Goal: Information Seeking & Learning: Learn about a topic

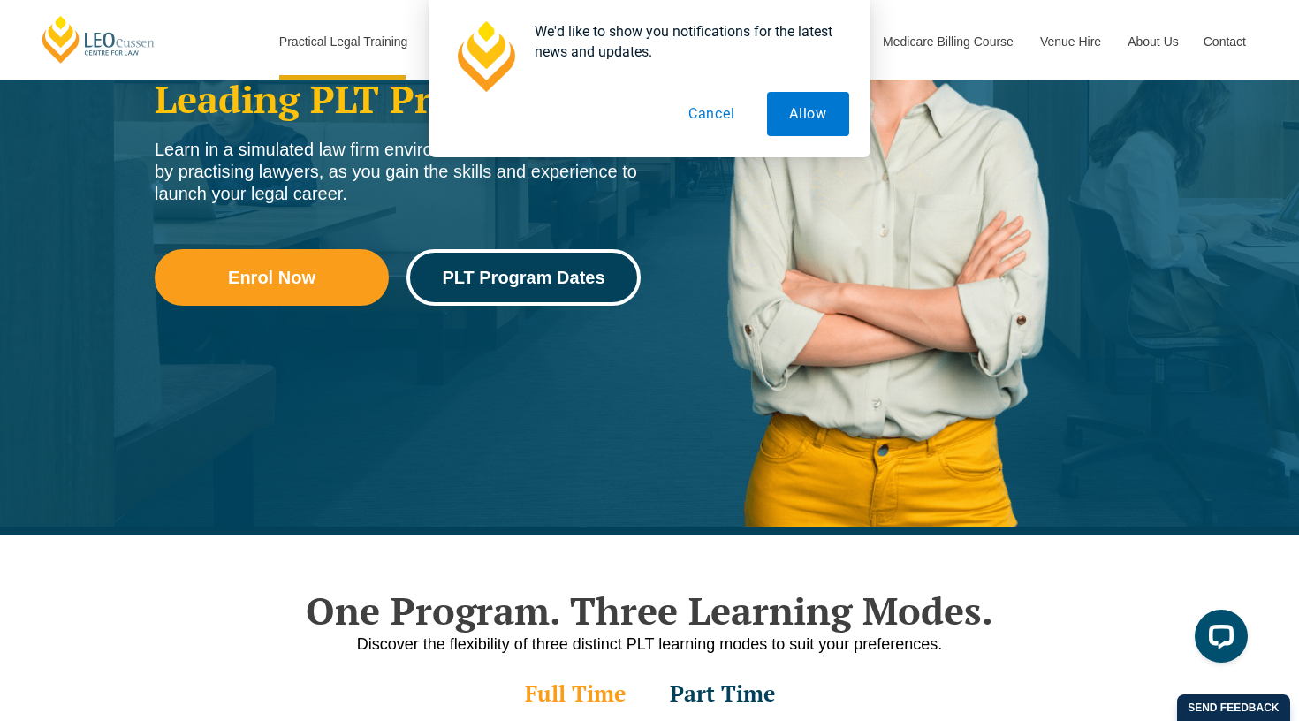
click at [535, 275] on span "PLT Program Dates" at bounding box center [523, 278] width 163 height 18
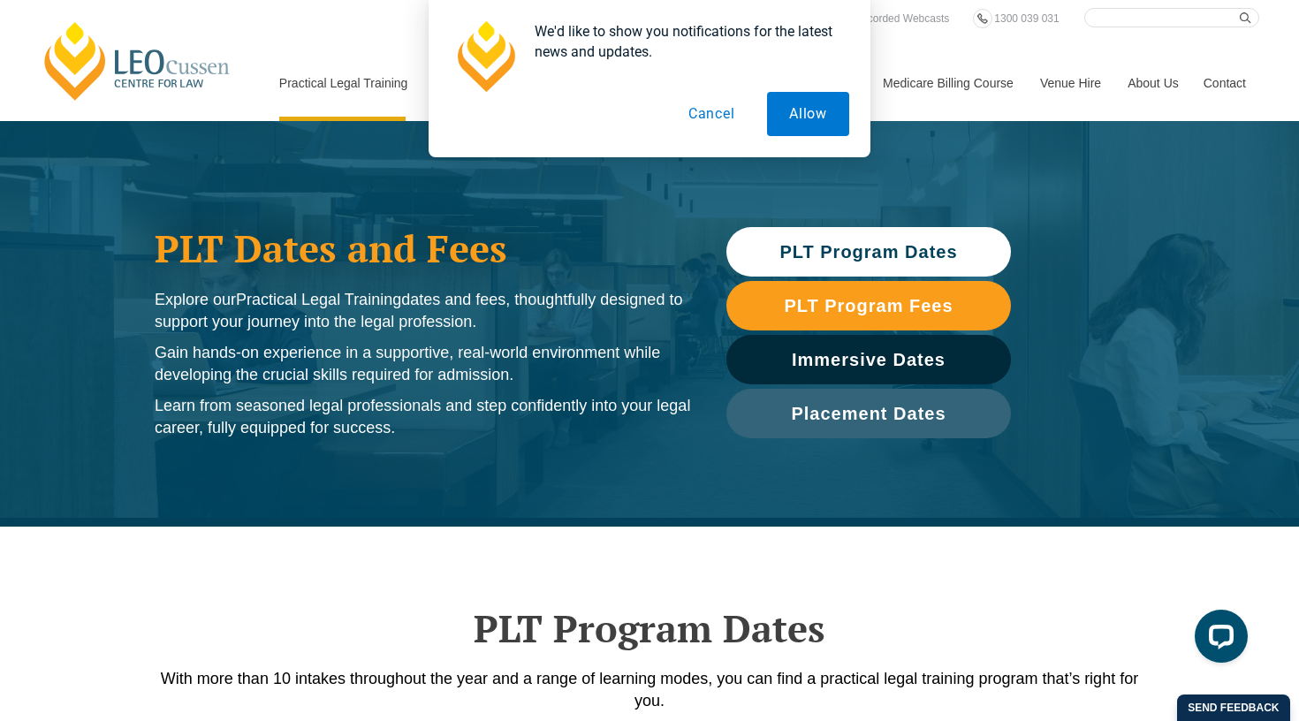
click at [721, 119] on button "Cancel" at bounding box center [711, 114] width 91 height 44
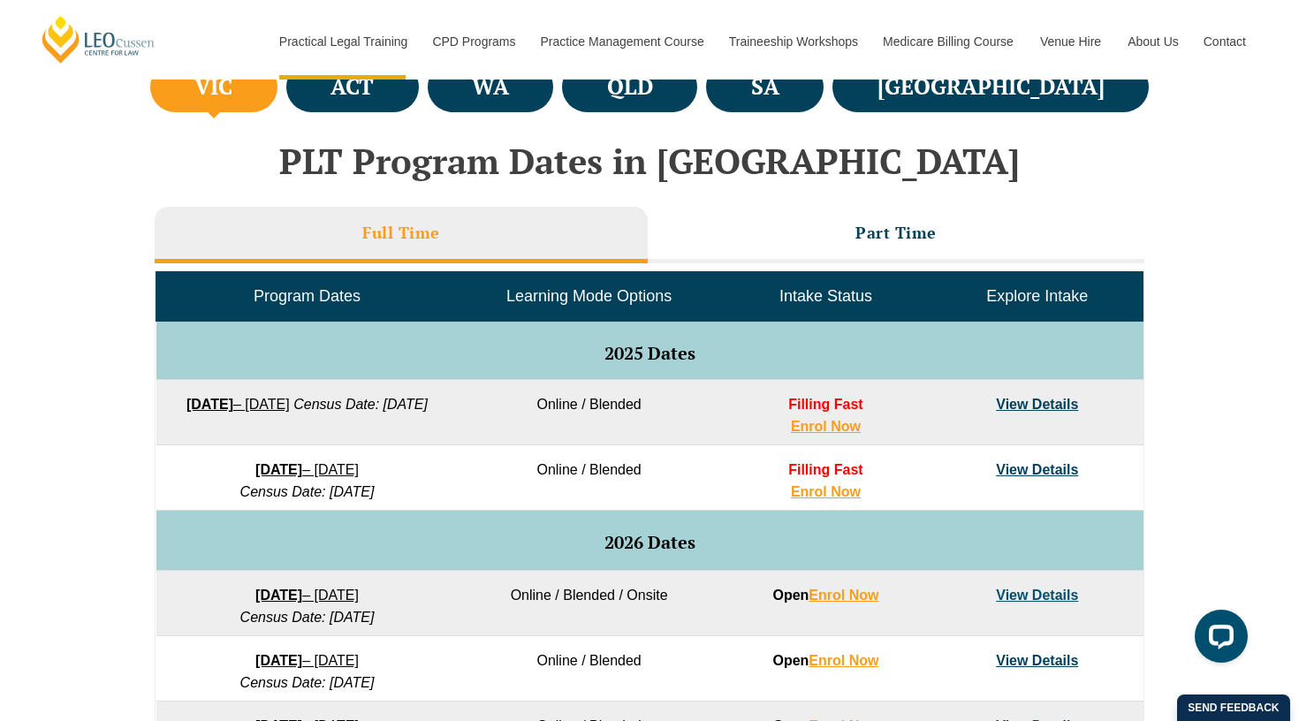
scroll to position [681, 0]
click at [824, 103] on li "SA" at bounding box center [765, 87] width 118 height 50
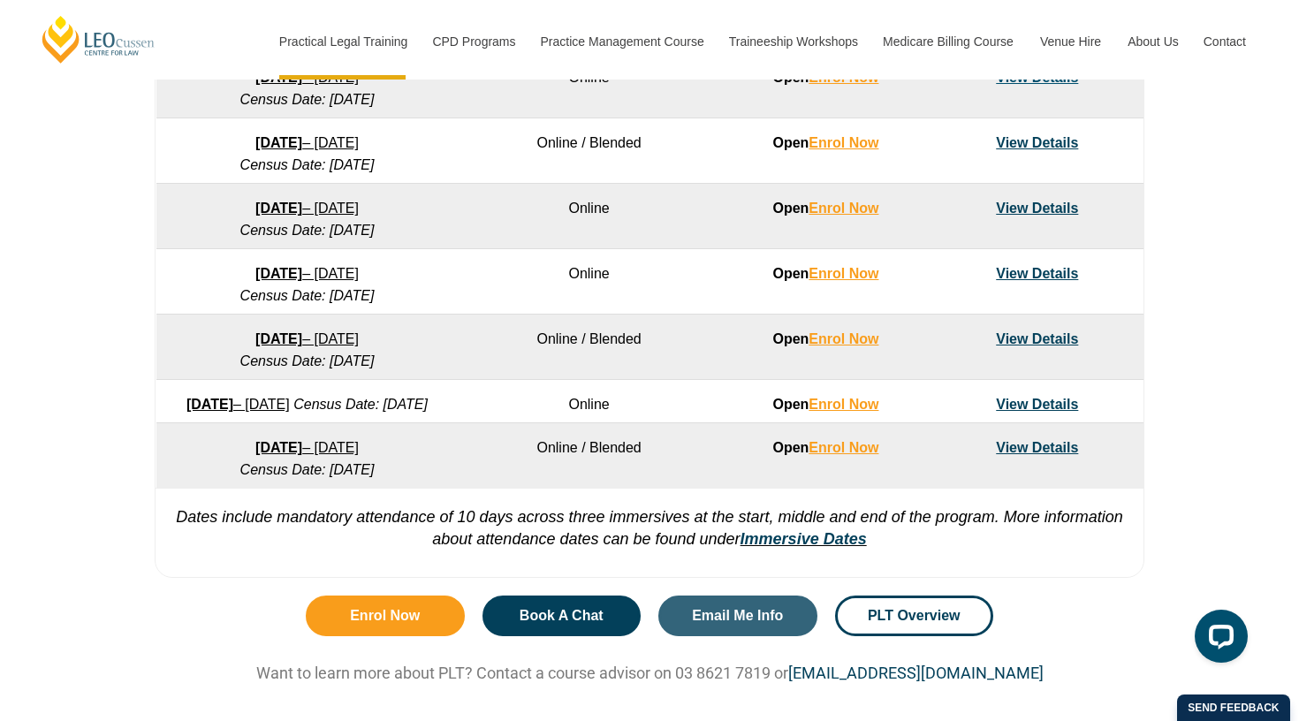
scroll to position [1198, 0]
click at [900, 624] on span "PLT Overview" at bounding box center [914, 617] width 93 height 14
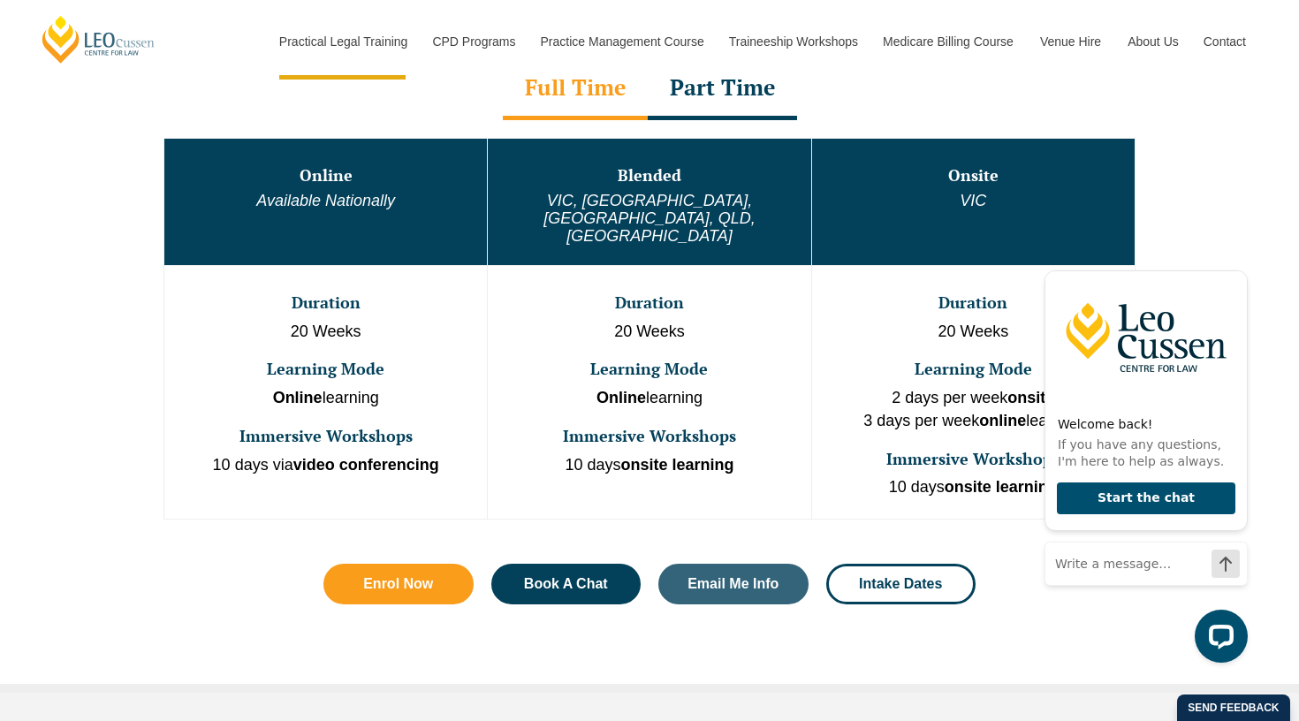
scroll to position [974, 0]
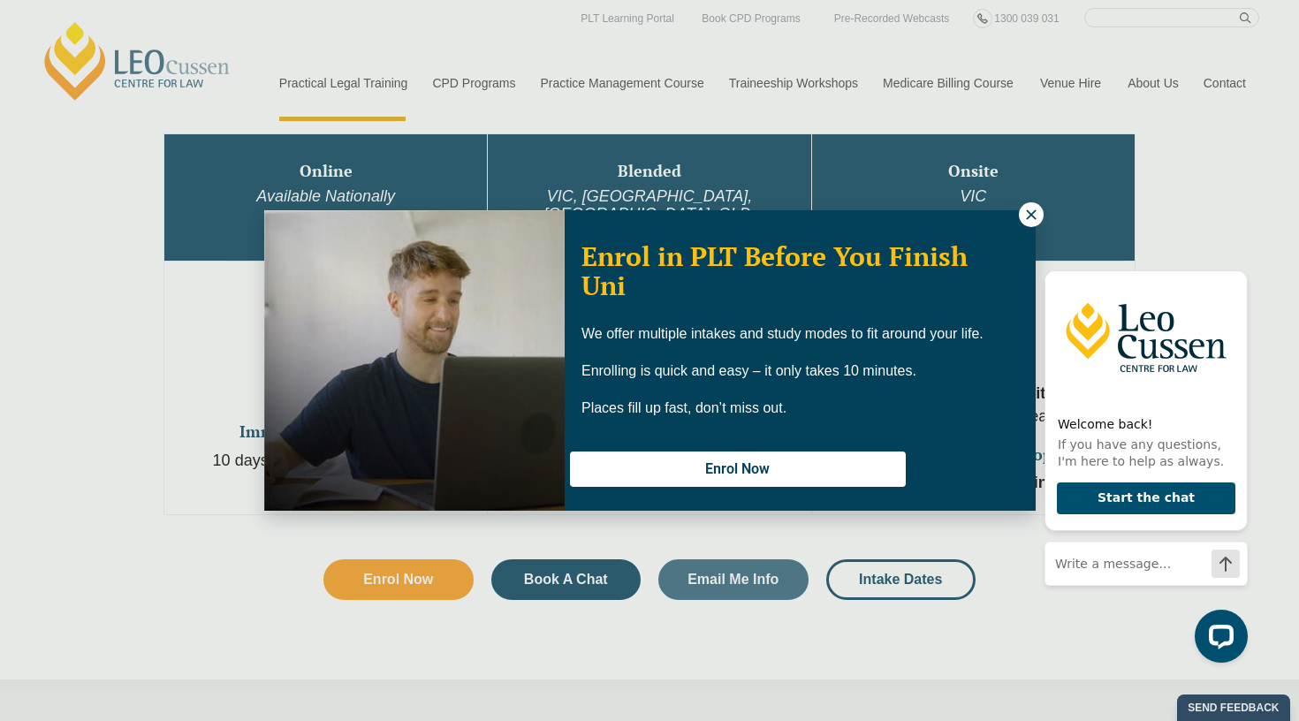
click at [1030, 214] on icon at bounding box center [1031, 214] width 10 height 10
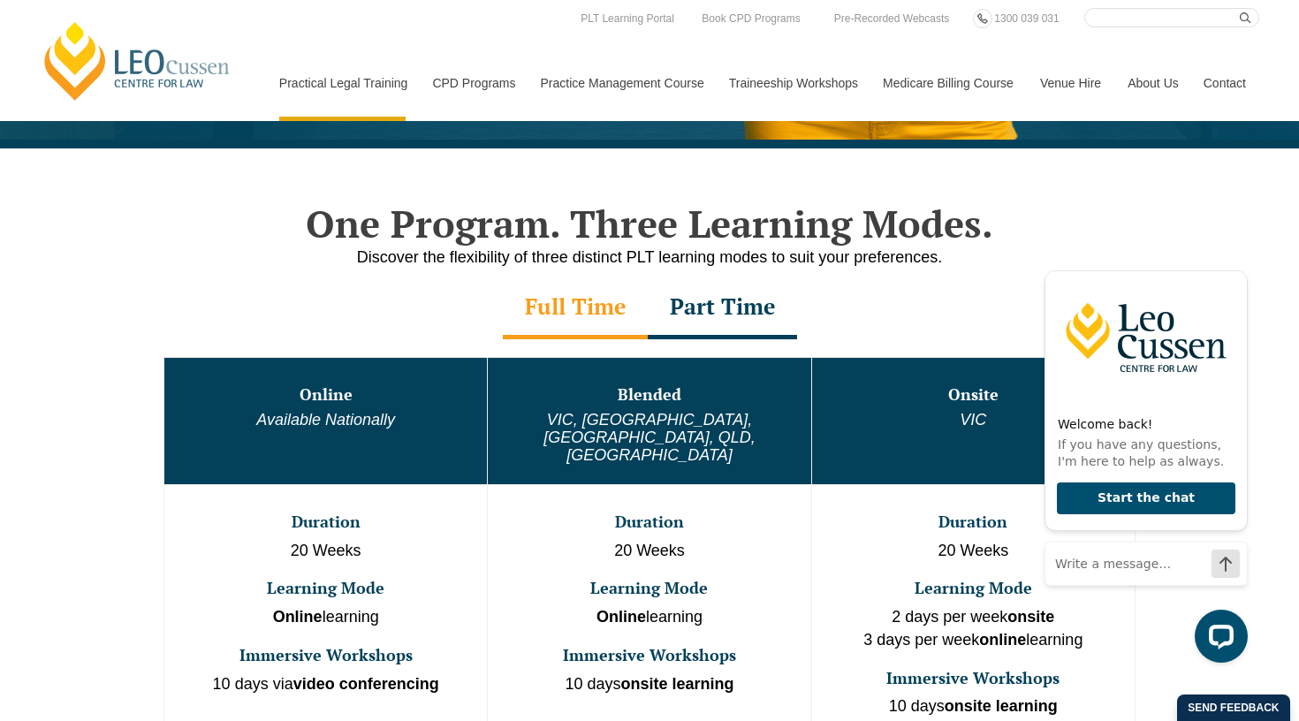
scroll to position [744, 0]
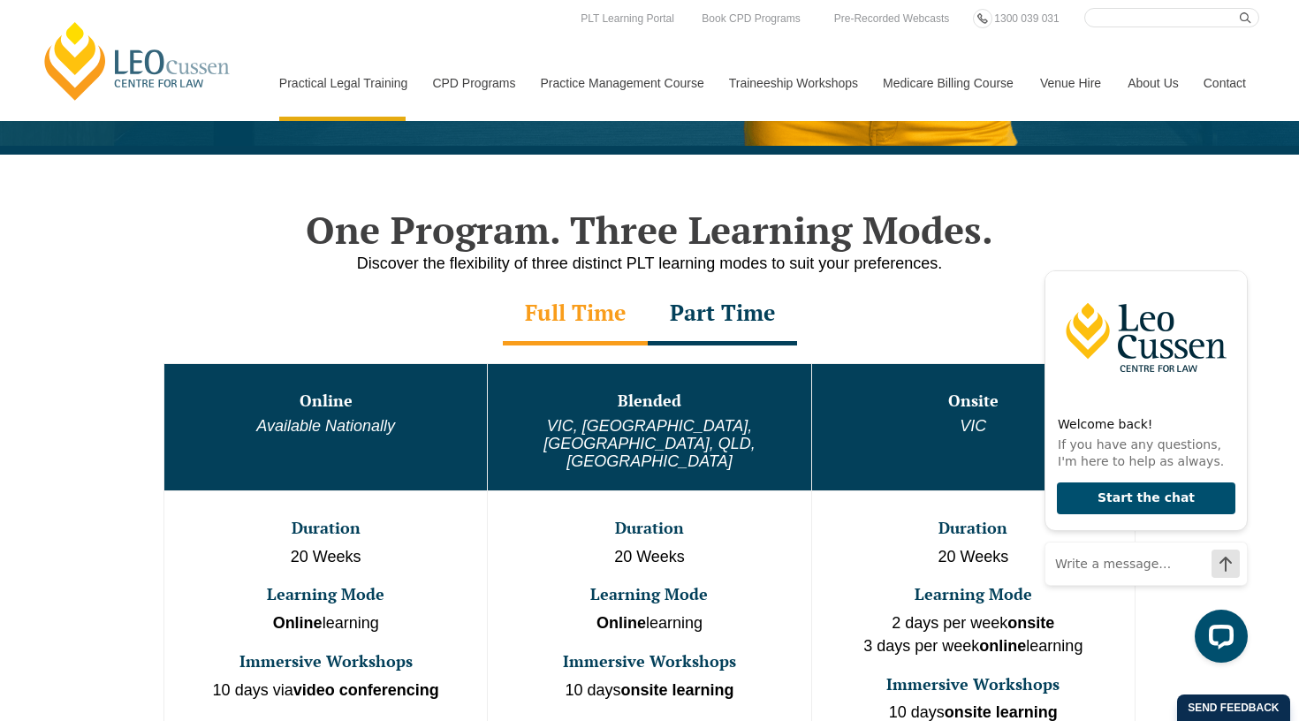
click at [708, 313] on div "Part Time" at bounding box center [722, 315] width 149 height 62
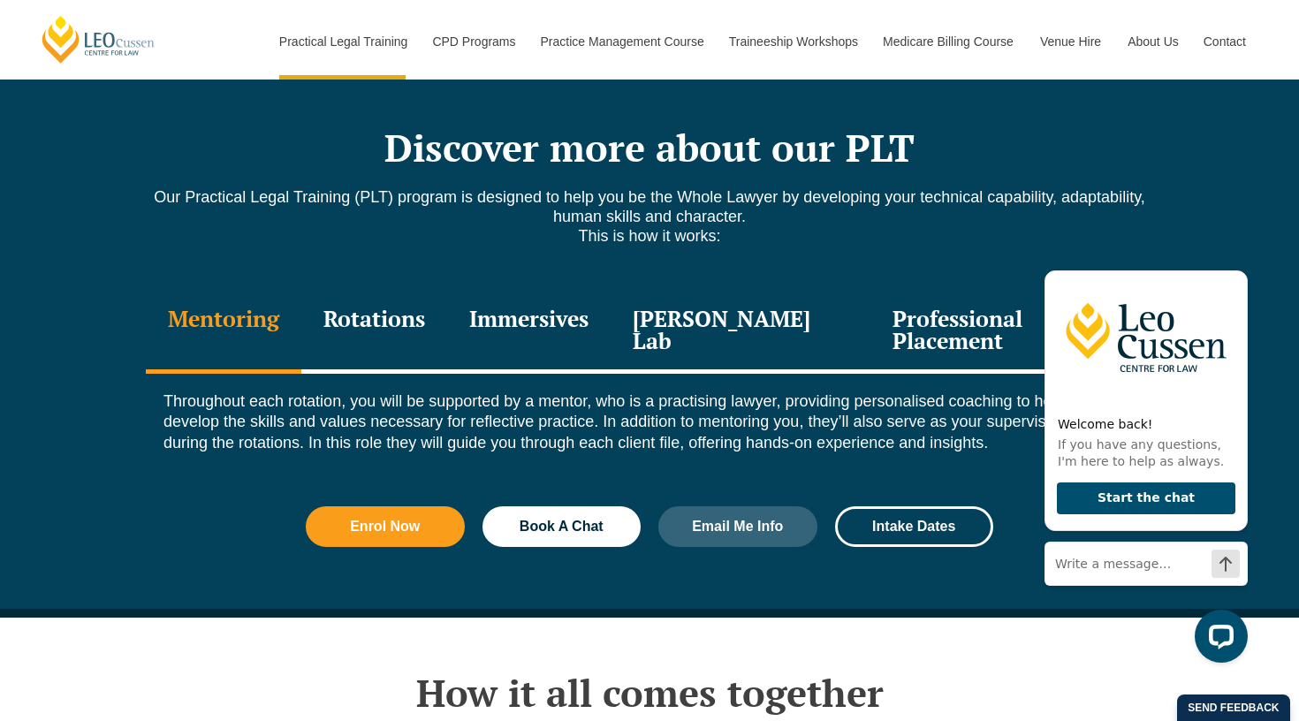
scroll to position [2352, 0]
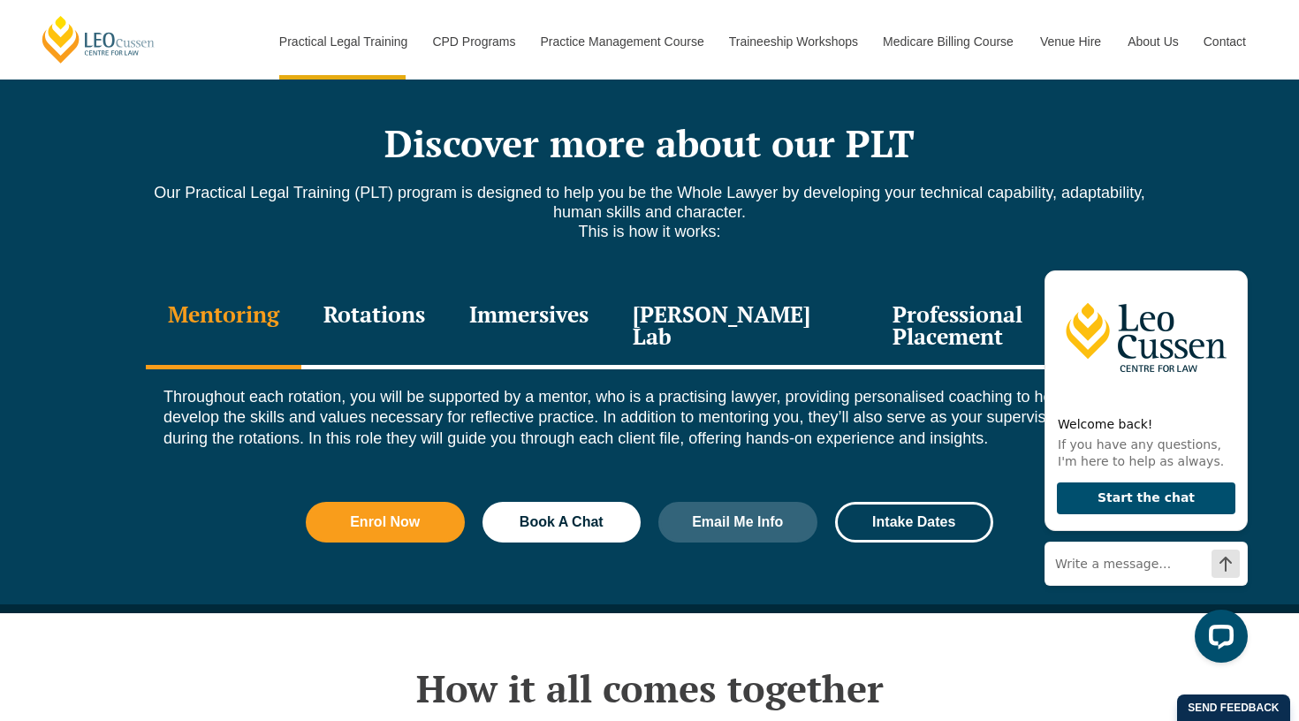
click at [414, 292] on div "Rotations" at bounding box center [374, 327] width 146 height 84
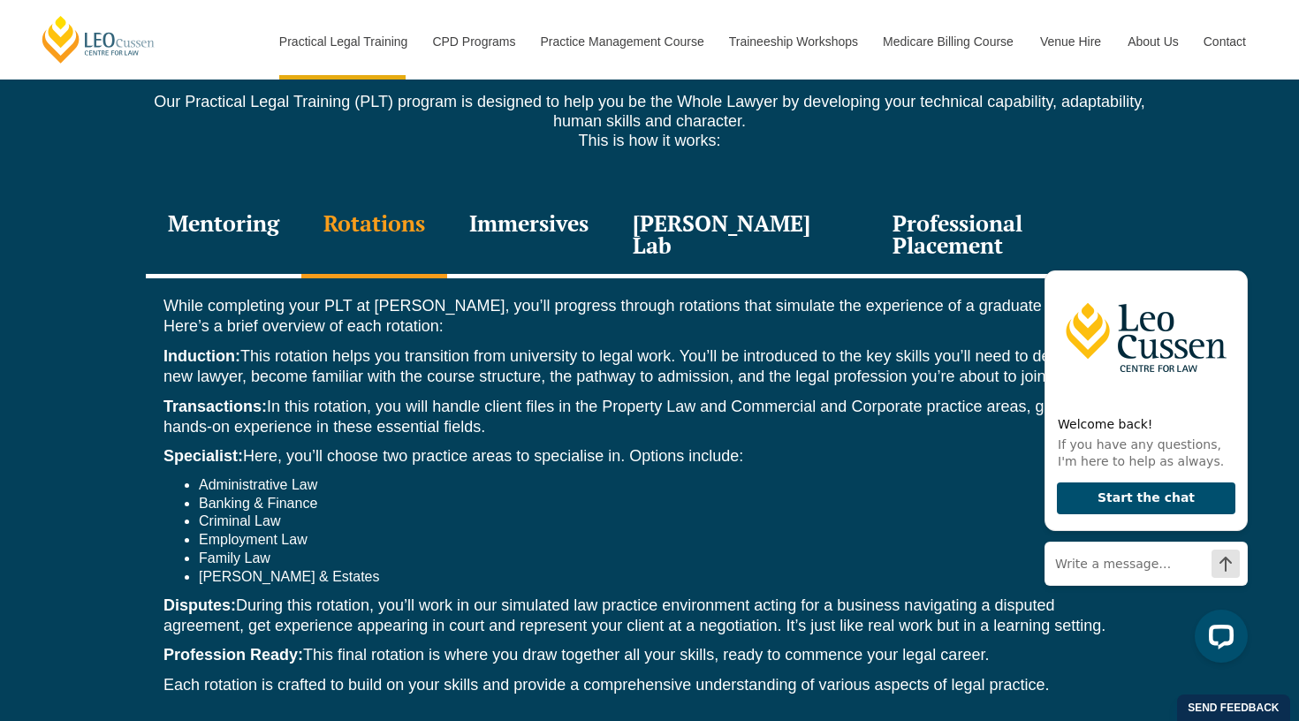
scroll to position [2444, 0]
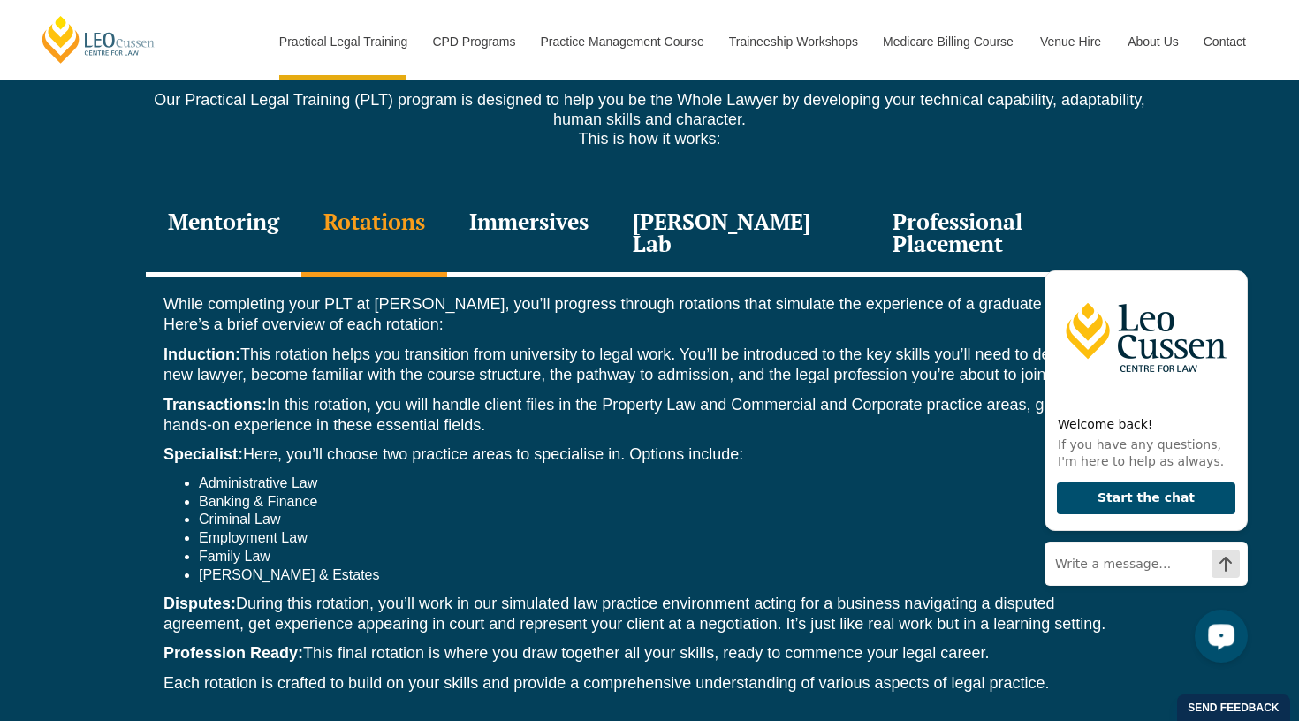
click at [1235, 638] on div "Open LiveChat chat widget" at bounding box center [1221, 635] width 30 height 30
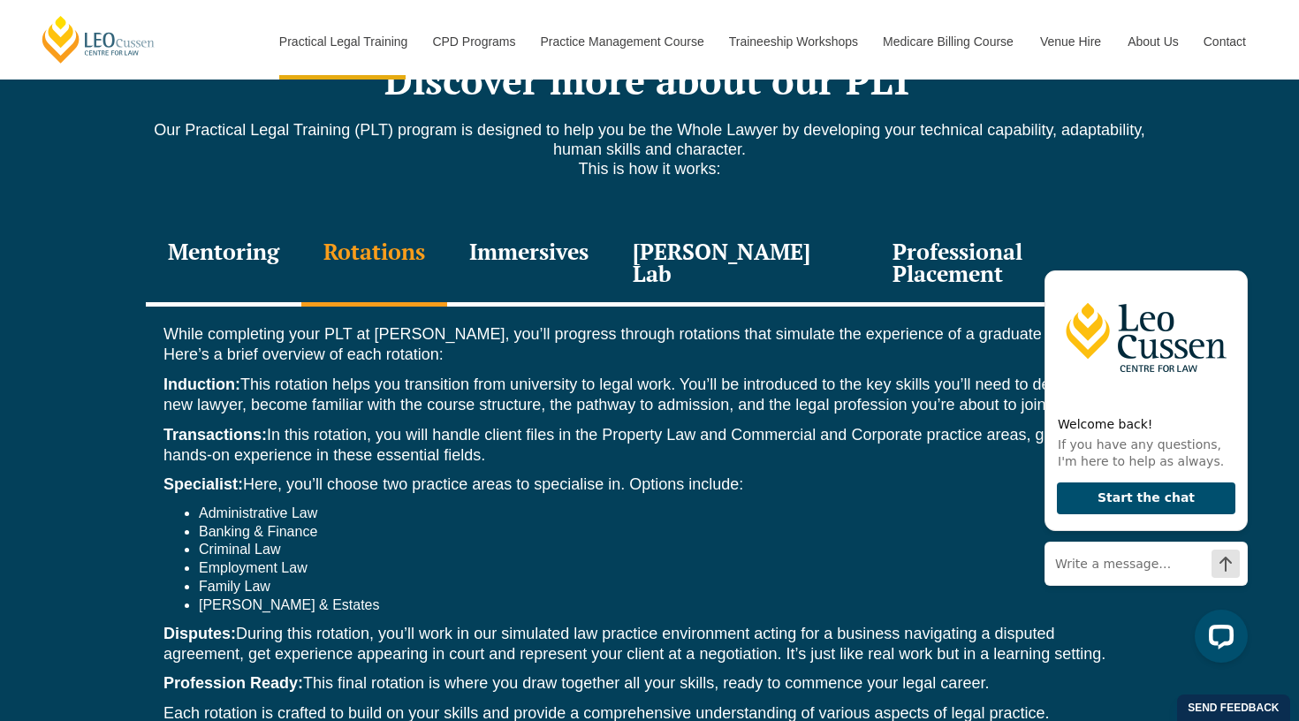
scroll to position [2412, 0]
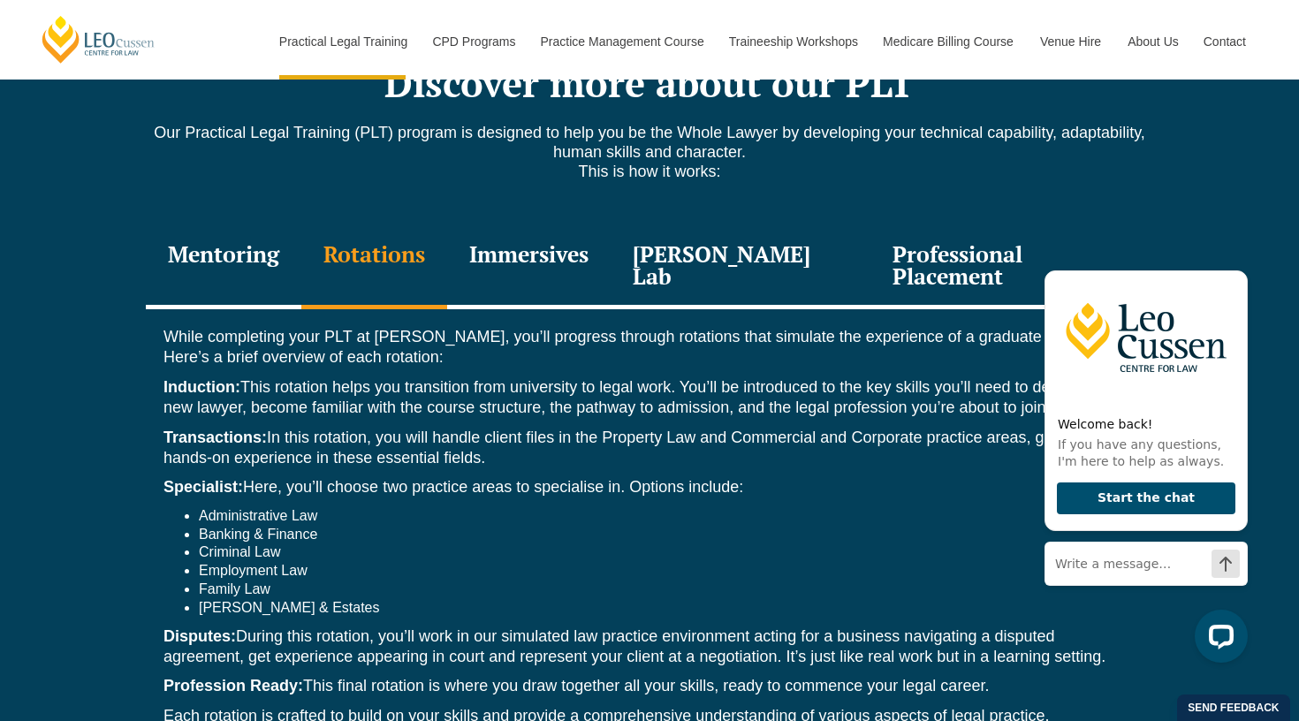
click at [581, 230] on div "Immersives" at bounding box center [528, 267] width 163 height 84
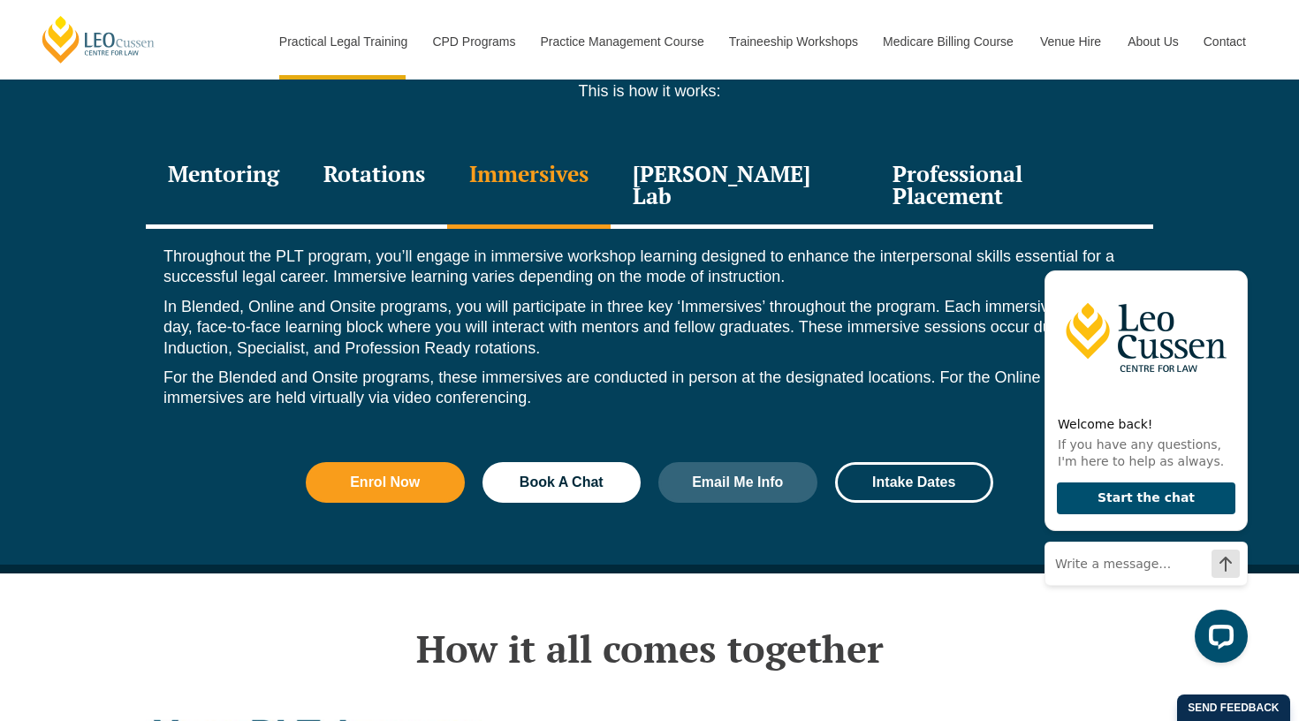
scroll to position [2501, 0]
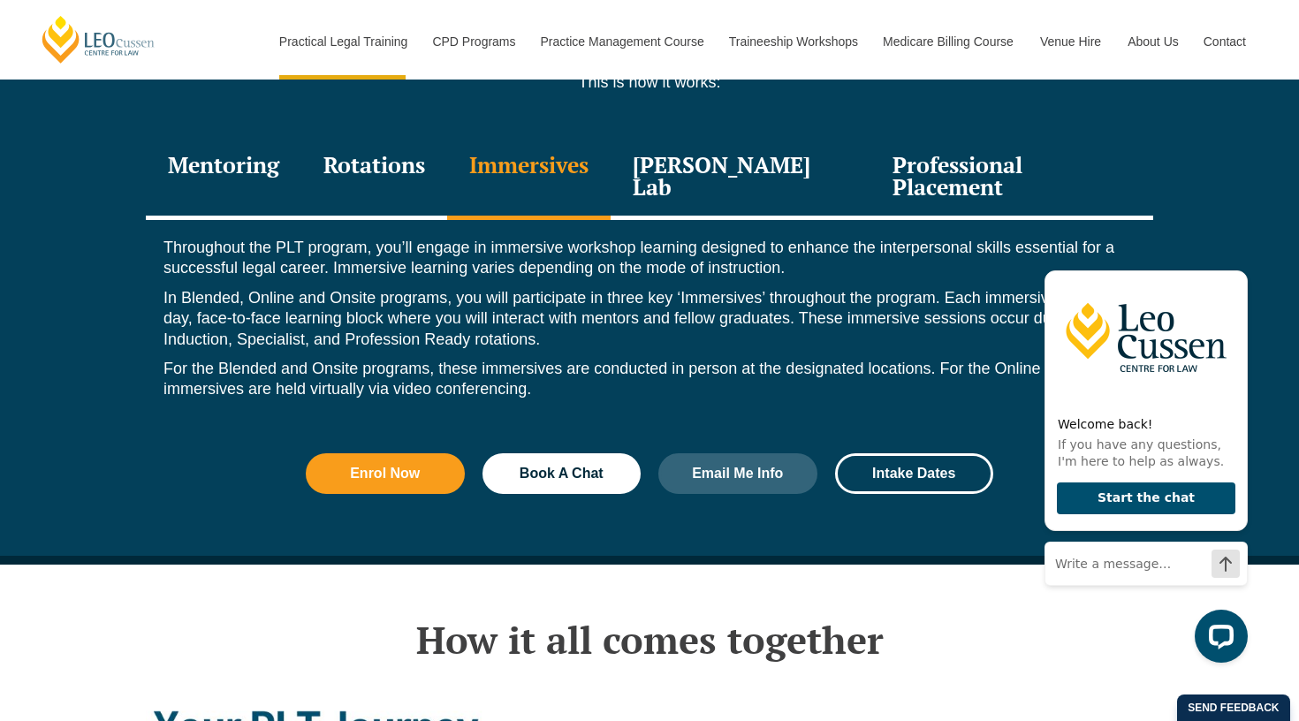
click at [766, 161] on div "[PERSON_NAME] Lab" at bounding box center [741, 178] width 260 height 84
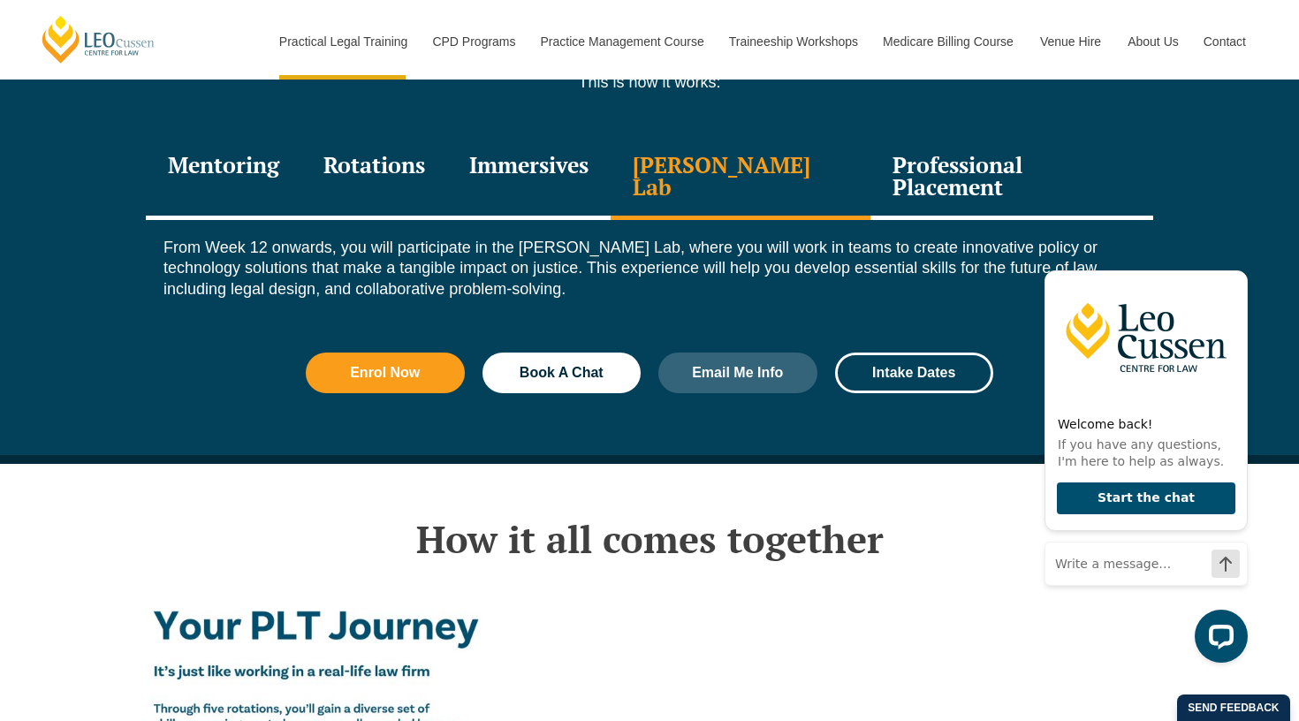
click at [967, 152] on div "Professional Placement" at bounding box center [1011, 178] width 283 height 84
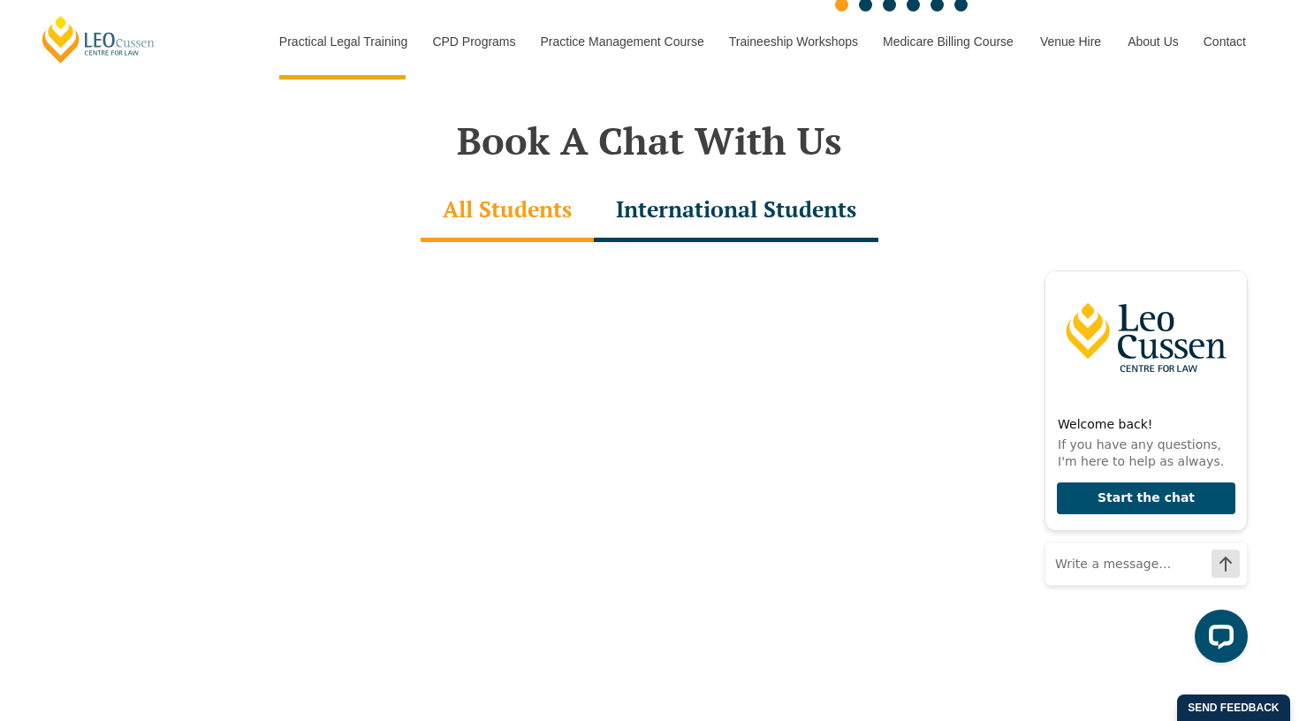
scroll to position [5079, 0]
